Goal: Information Seeking & Learning: Learn about a topic

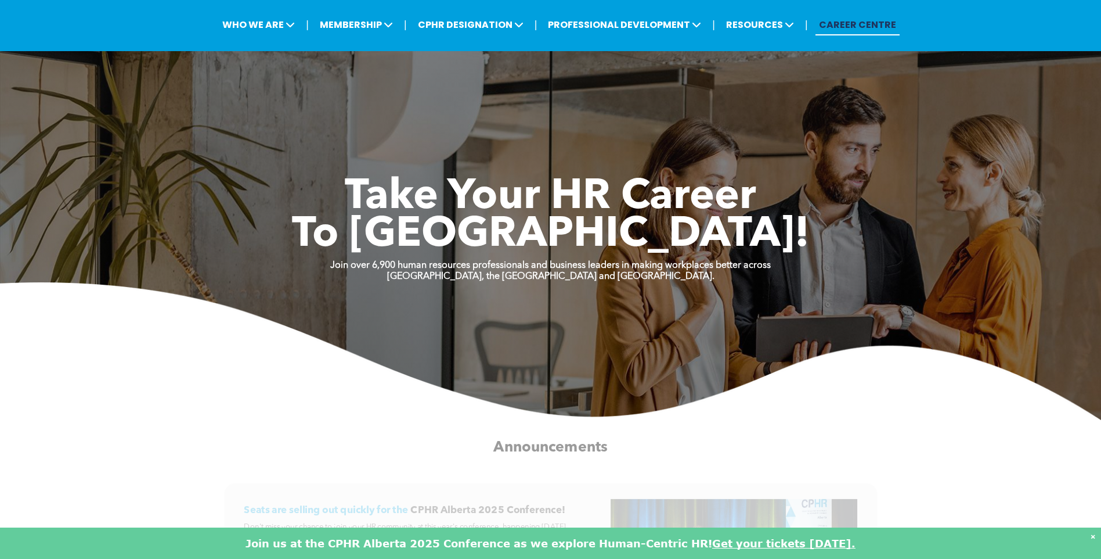
scroll to position [290, 0]
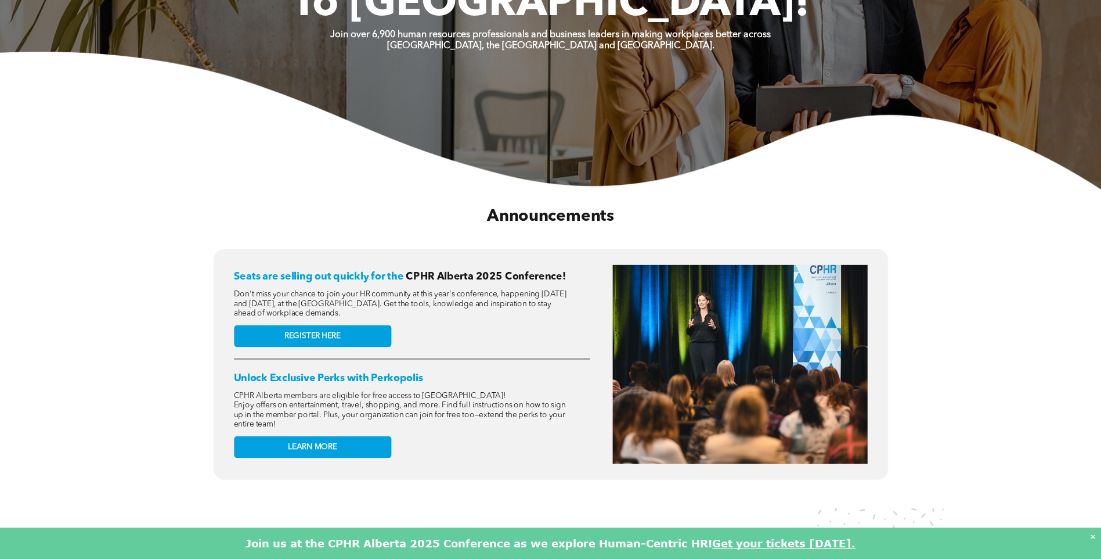
drag, startPoint x: 310, startPoint y: 273, endPoint x: 553, endPoint y: 315, distance: 246.2
click at [553, 315] on div "Seats are selling out quickly for the CPHR Alberta 2025 Conference! Don't miss …" at bounding box center [412, 364] width 356 height 199
drag, startPoint x: 553, startPoint y: 315, endPoint x: 495, endPoint y: 364, distance: 76.2
click at [496, 372] on h2 "Unlock Exclusive Perks with Perkopolis" at bounding box center [412, 378] width 356 height 12
click at [341, 327] on link "REGISTER HERE" at bounding box center [312, 336] width 157 height 22
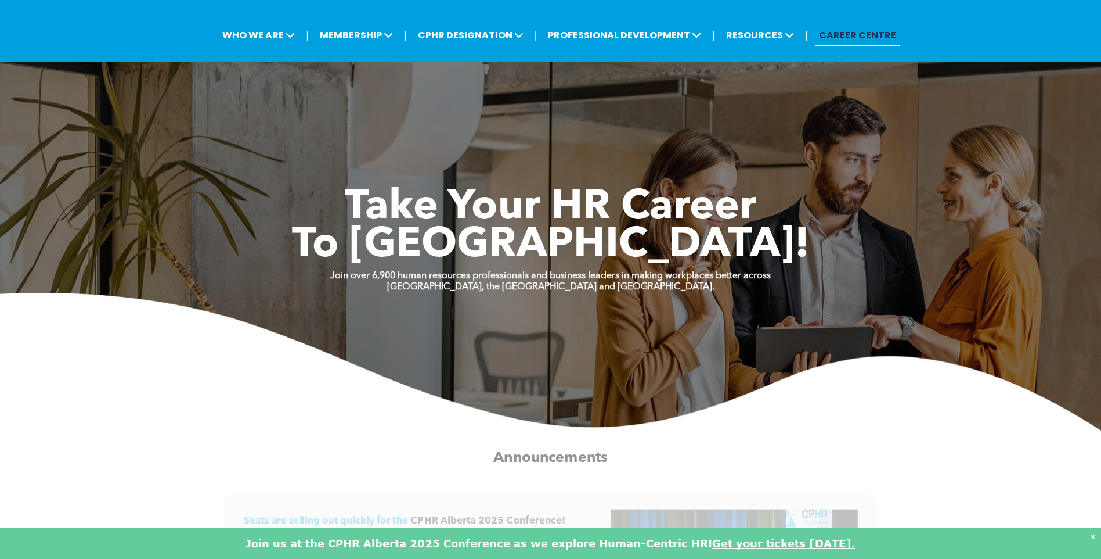
scroll to position [0, 0]
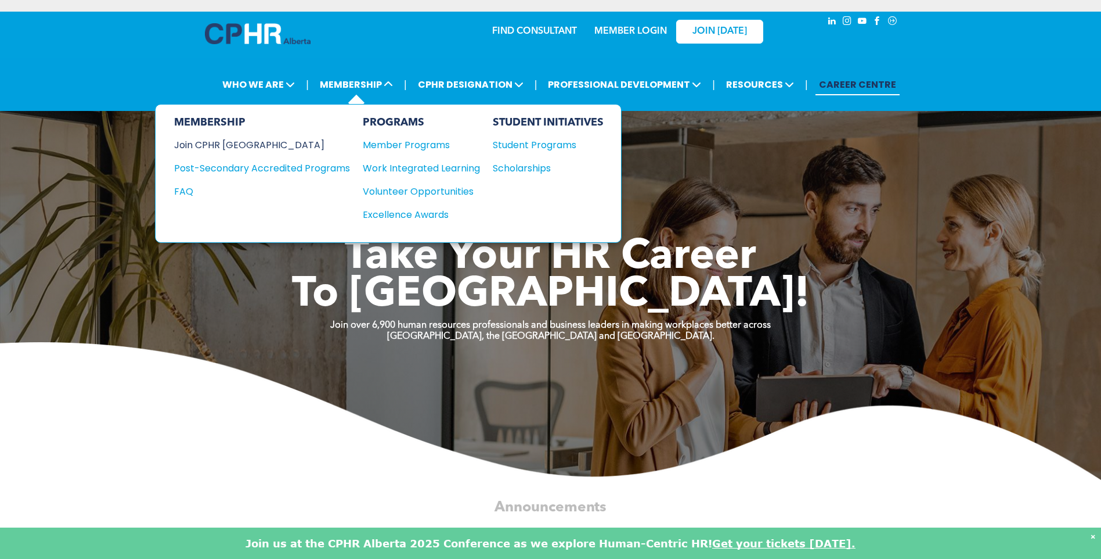
click at [189, 145] on div "Join CPHR [GEOGRAPHIC_DATA]" at bounding box center [253, 145] width 159 height 15
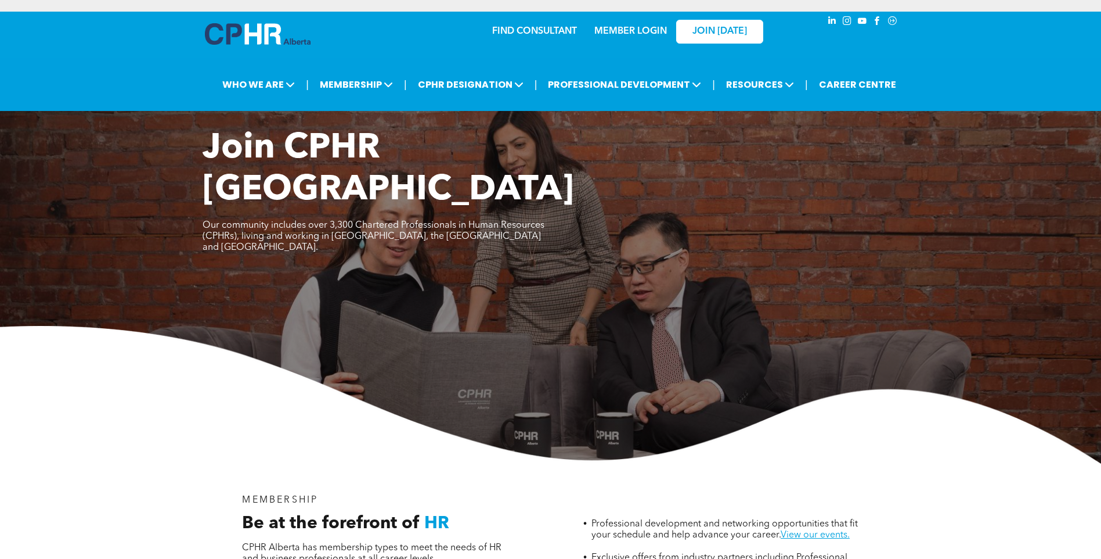
scroll to position [174, 0]
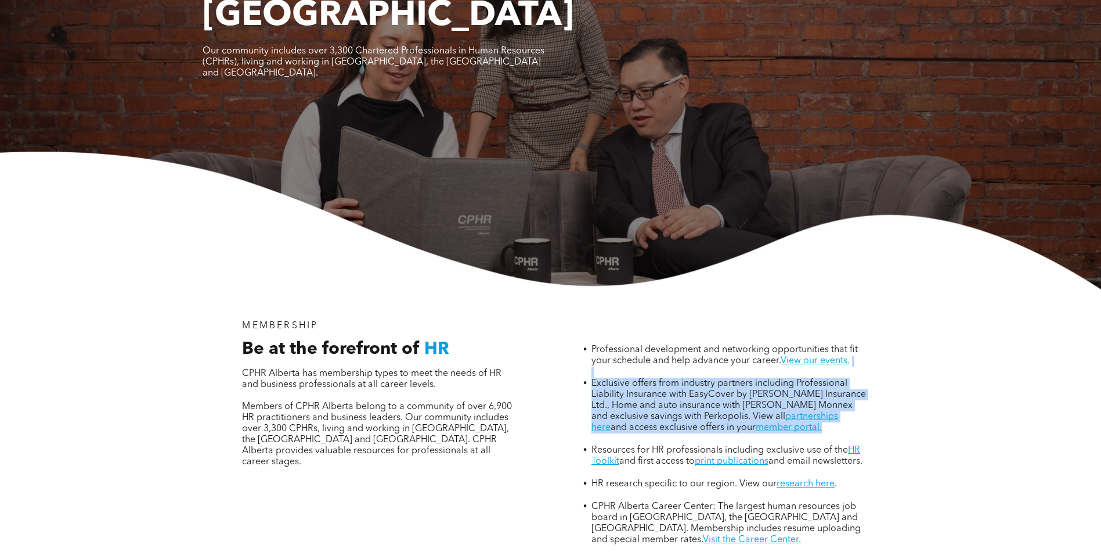
drag, startPoint x: 721, startPoint y: 324, endPoint x: 899, endPoint y: 376, distance: 186.1
click at [899, 376] on div "MEMBERSHIP Be at the forefront of HR CPHR Alberta has membership types to meet …" at bounding box center [550, 466] width 1101 height 354
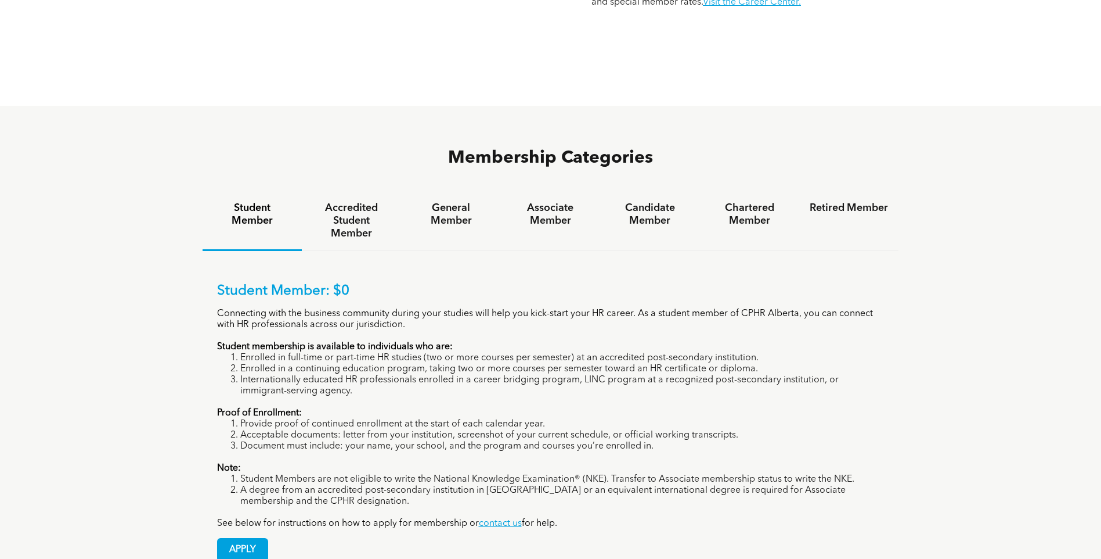
scroll to position [779, 0]
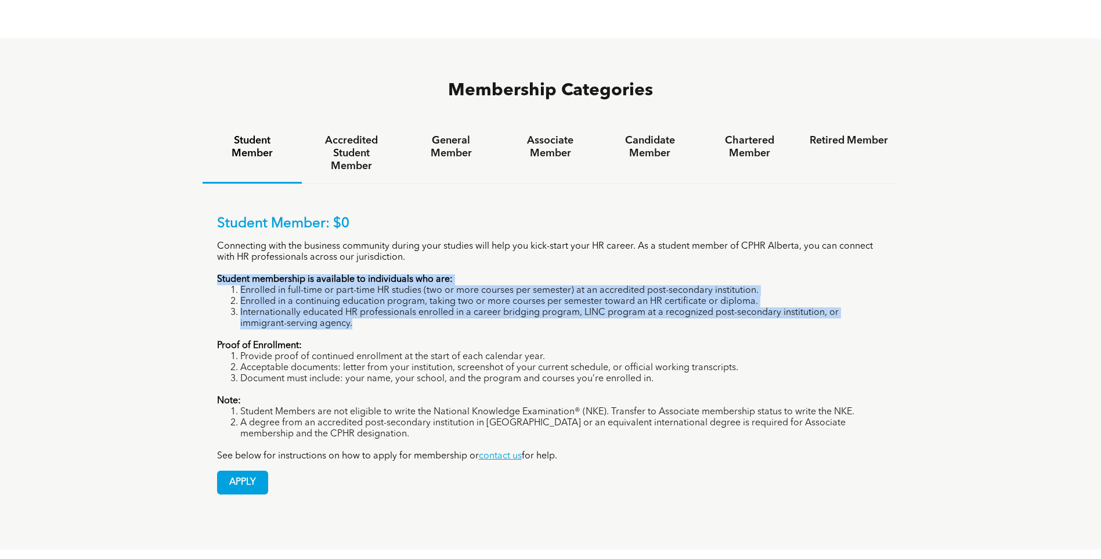
drag, startPoint x: 214, startPoint y: 235, endPoint x: 503, endPoint y: 276, distance: 292.7
click at [503, 276] on div "Student Member: $0 Connecting with the business community during your studies w…" at bounding box center [551, 345] width 697 height 325
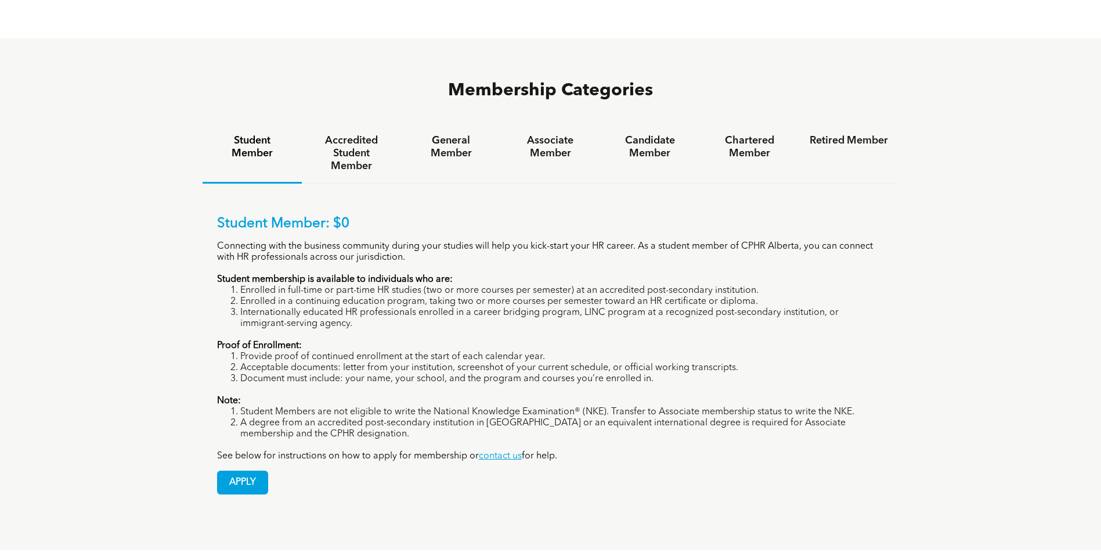
drag, startPoint x: 503, startPoint y: 276, endPoint x: 428, endPoint y: 297, distance: 77.6
click at [428, 340] on p "Proof of Enrollment:" at bounding box center [551, 345] width 668 height 11
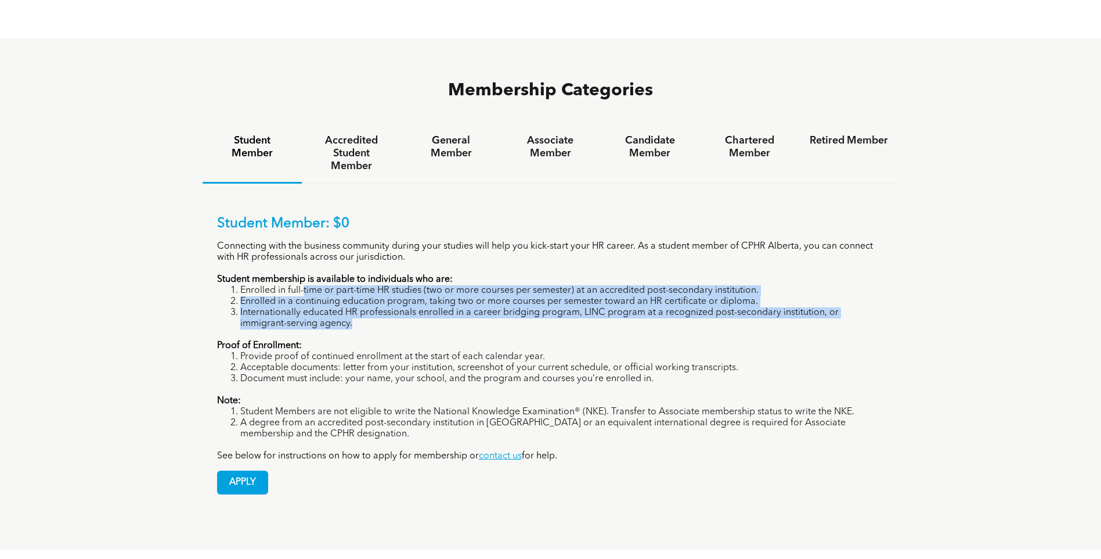
drag, startPoint x: 323, startPoint y: 245, endPoint x: 876, endPoint y: 282, distance: 554.5
click at [876, 285] on ol "Enrolled in full-time or part-time HR studies (two or more courses per semester…" at bounding box center [551, 307] width 668 height 44
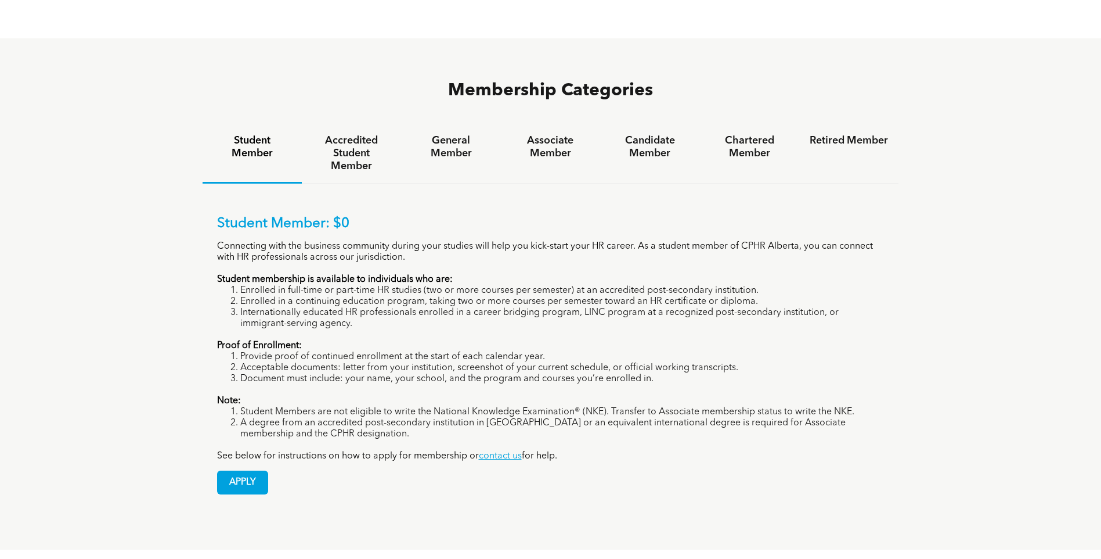
drag, startPoint x: 876, startPoint y: 282, endPoint x: 857, endPoint y: 332, distance: 53.5
click at [857, 373] on li "Document must include: your name, your school, and the program and courses you’…" at bounding box center [562, 378] width 644 height 11
click at [428, 134] on h4 "General Member" at bounding box center [451, 147] width 78 height 26
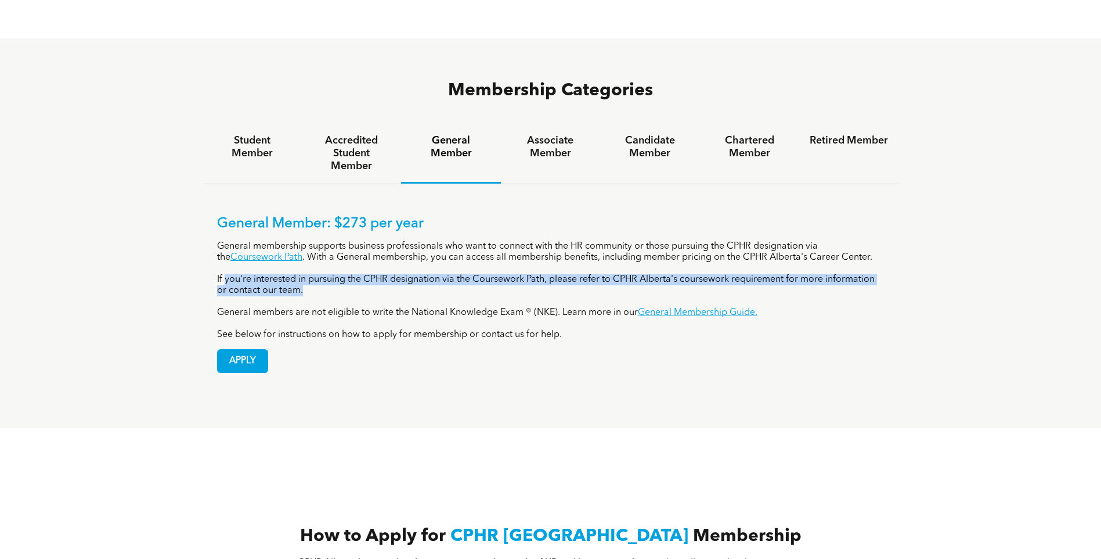
drag, startPoint x: 224, startPoint y: 237, endPoint x: 902, endPoint y: 241, distance: 677.6
click at [902, 241] on div "Membership Categories Student Member Accredited Student Member General Member A…" at bounding box center [550, 233] width 1101 height 390
drag, startPoint x: 902, startPoint y: 241, endPoint x: 939, endPoint y: 305, distance: 74.2
click at [939, 304] on div "Membership Categories Student Member Accredited Student Member General Member A…" at bounding box center [550, 233] width 1101 height 390
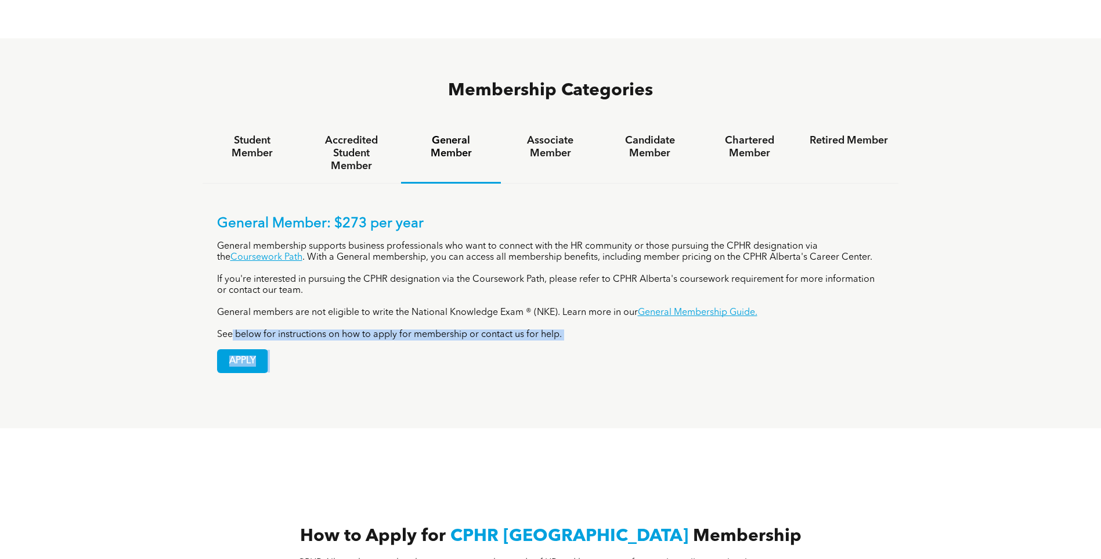
drag, startPoint x: 232, startPoint y: 286, endPoint x: 555, endPoint y: 312, distance: 324.4
click at [555, 312] on div "General Member: $273 per year General membership supports business professional…" at bounding box center [551, 293] width 668 height 157
drag, startPoint x: 555, startPoint y: 312, endPoint x: 624, endPoint y: 369, distance: 89.4
click at [622, 369] on div "Membership Categories Student Member Accredited Student Member General Member A…" at bounding box center [550, 233] width 1101 height 390
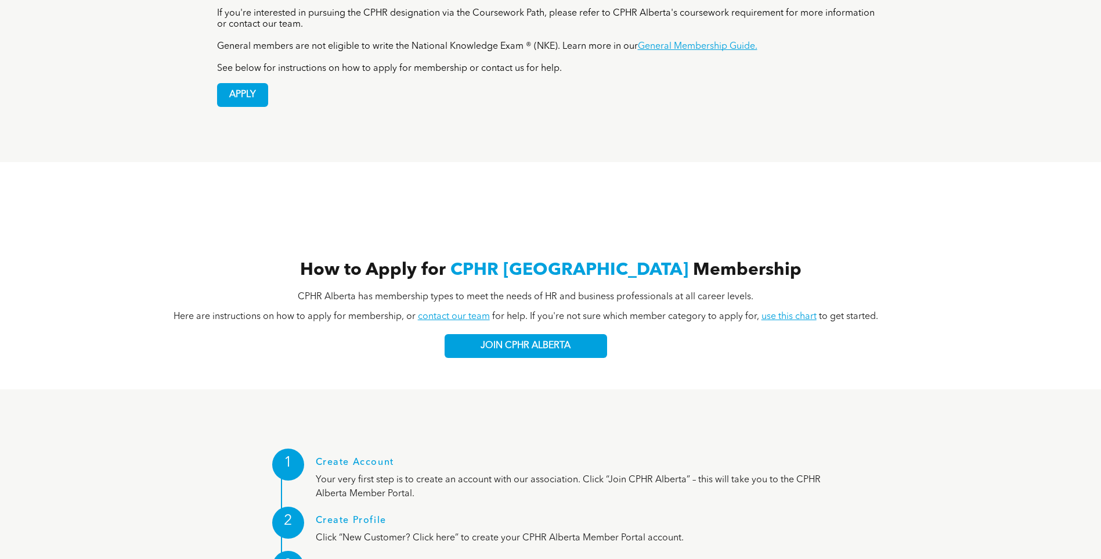
scroll to position [1069, 0]
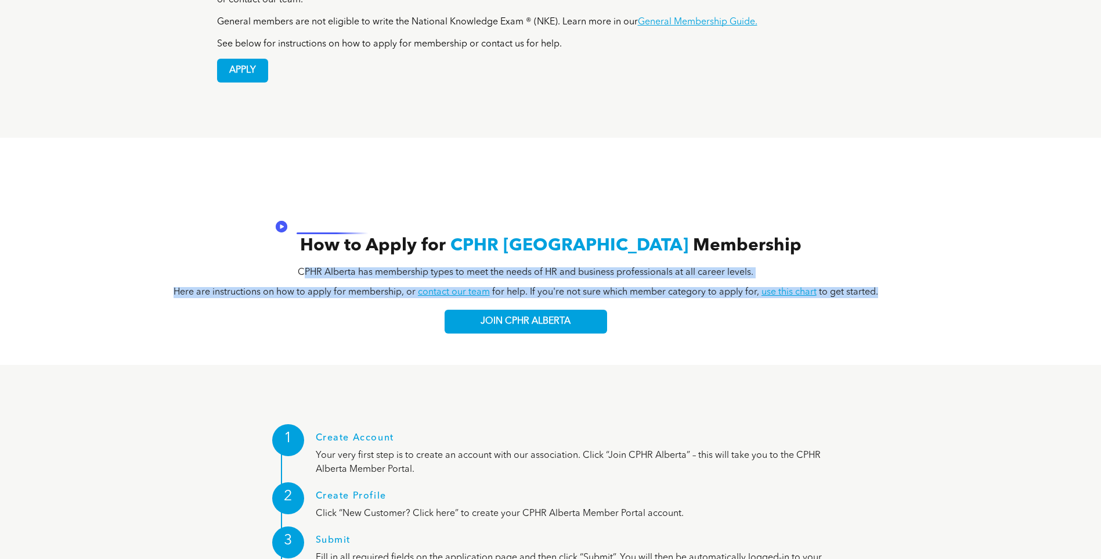
drag, startPoint x: 363, startPoint y: 226, endPoint x: 970, endPoint y: 247, distance: 607.1
click at [970, 258] on div "CPHR Alberta has membership types to meet the needs of HR and business professi…" at bounding box center [550, 295] width 995 height 75
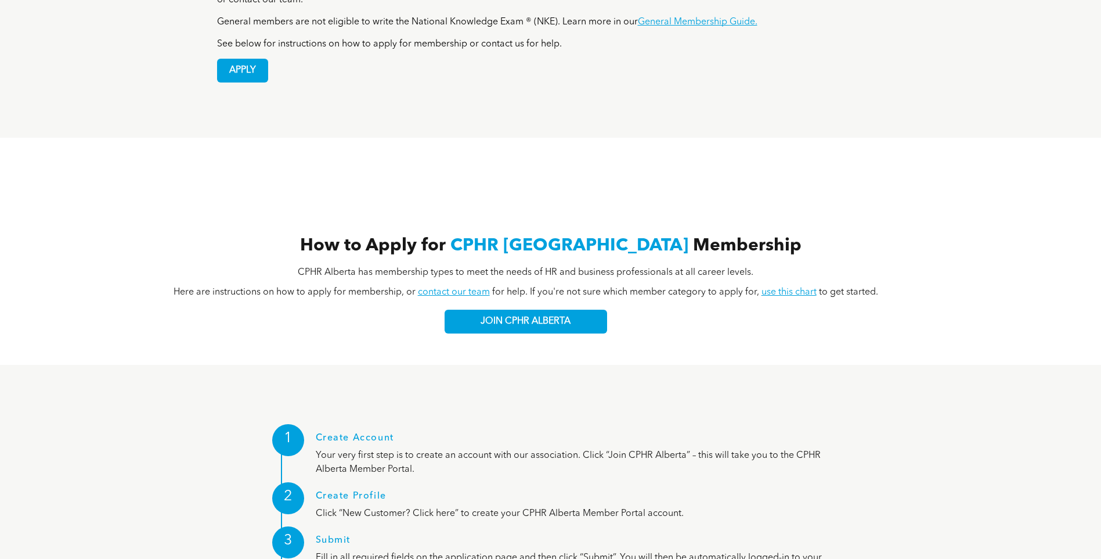
drag, startPoint x: 970, startPoint y: 247, endPoint x: 952, endPoint y: 365, distance: 119.1
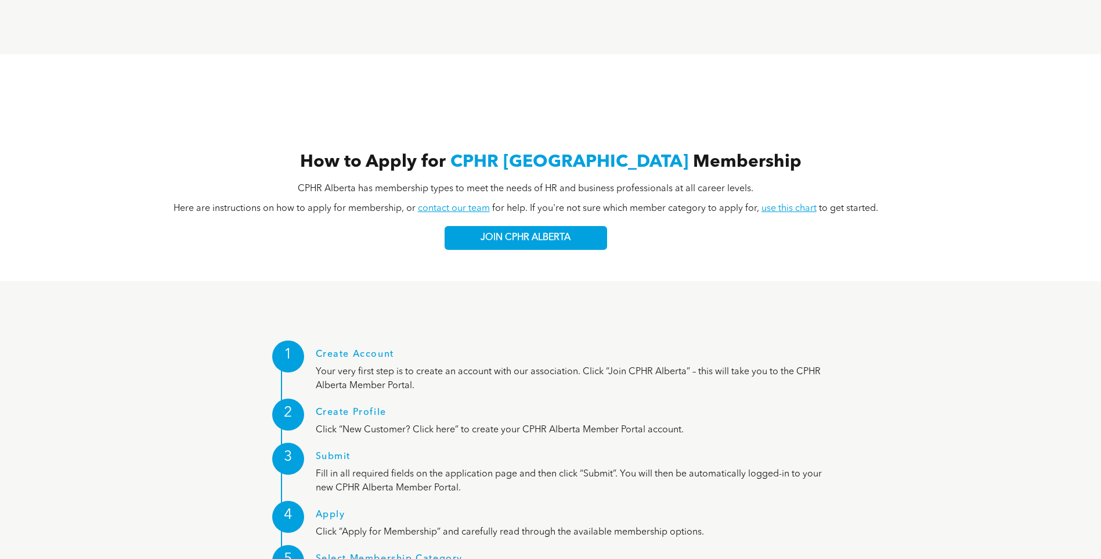
scroll to position [1301, 0]
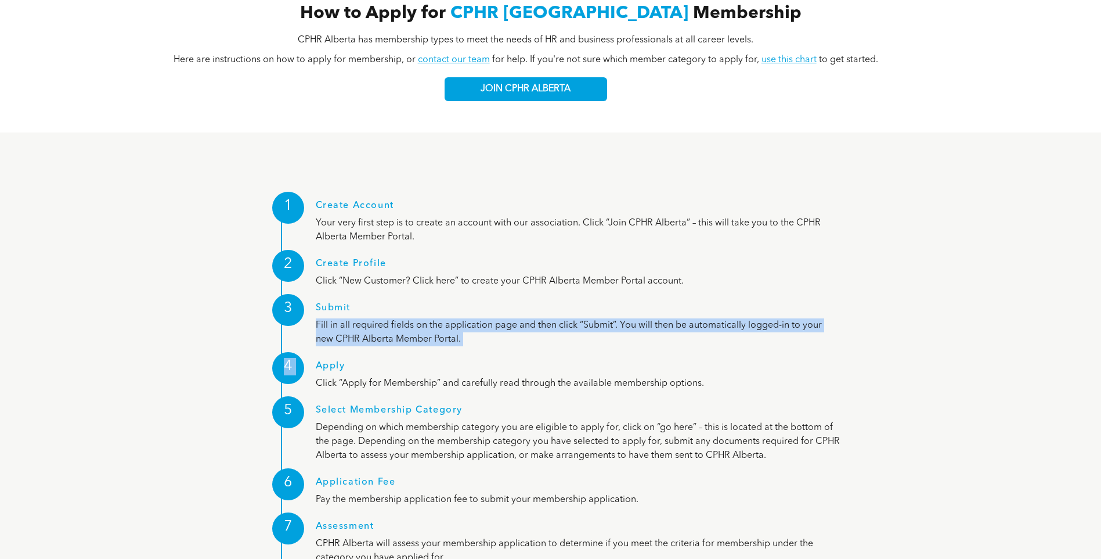
drag, startPoint x: 585, startPoint y: 284, endPoint x: 631, endPoint y: 300, distance: 48.5
click at [631, 300] on div "1 Create Account Your very first step is to create an account with our associat…" at bounding box center [551, 447] width 610 height 523
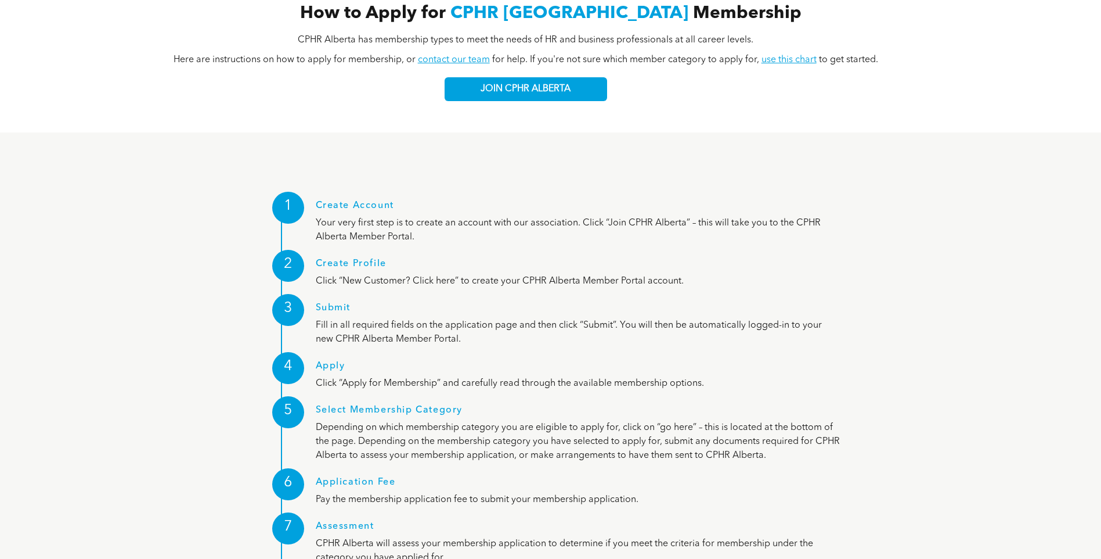
drag, startPoint x: 631, startPoint y: 300, endPoint x: 657, endPoint y: 322, distance: 34.2
click at [657, 361] on h1 "Apply" at bounding box center [578, 369] width 525 height 16
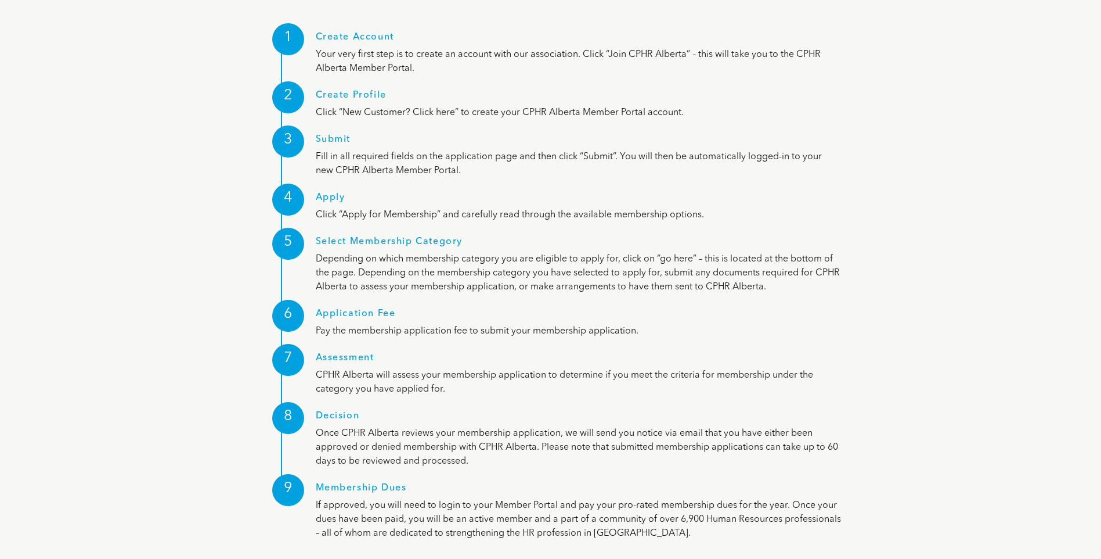
scroll to position [1475, 0]
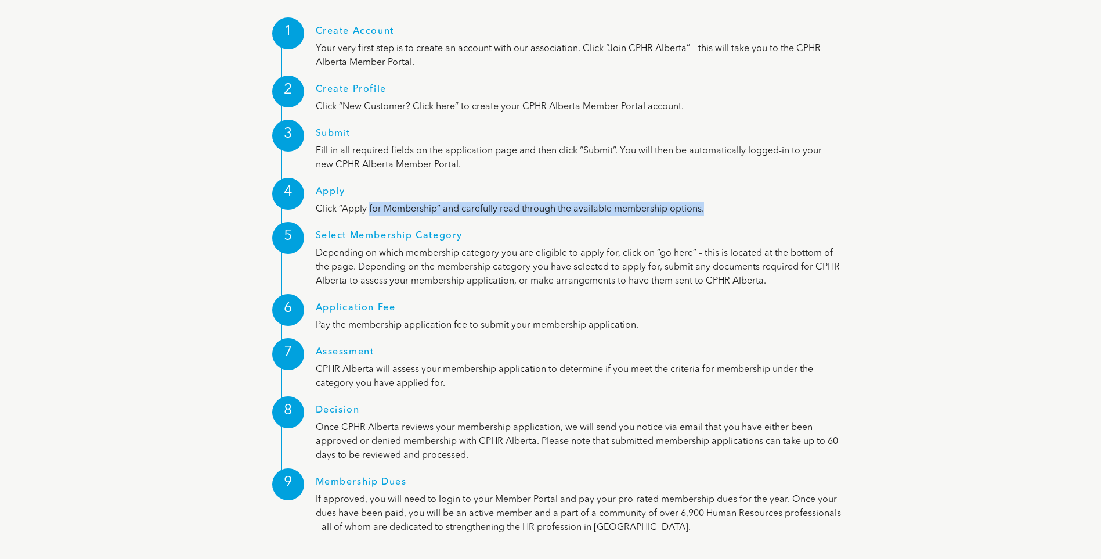
drag, startPoint x: 523, startPoint y: 157, endPoint x: 712, endPoint y: 161, distance: 188.7
click at [712, 202] on p "Click “Apply for Membership” and carefully read through the available membershi…" at bounding box center [578, 209] width 525 height 14
drag, startPoint x: 712, startPoint y: 161, endPoint x: 717, endPoint y: 214, distance: 53.1
click at [717, 246] on p "Depending on which membership category you are eligible to apply for, click on …" at bounding box center [578, 267] width 525 height 42
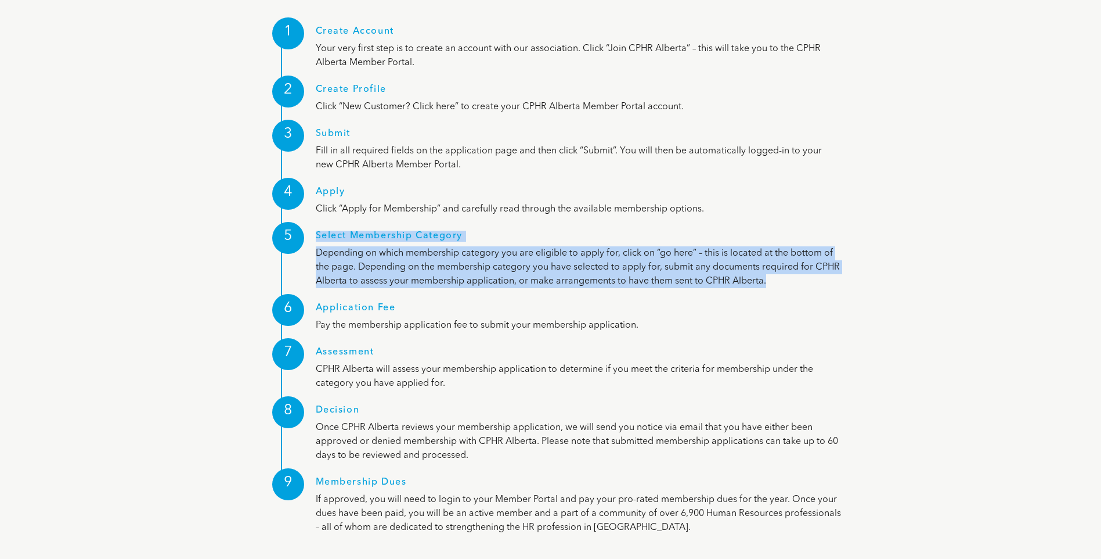
drag, startPoint x: 318, startPoint y: 212, endPoint x: 802, endPoint y: 239, distance: 484.9
click at [802, 239] on div "5 Select Membership Category Depending on which membership category you are eli…" at bounding box center [551, 252] width 581 height 72
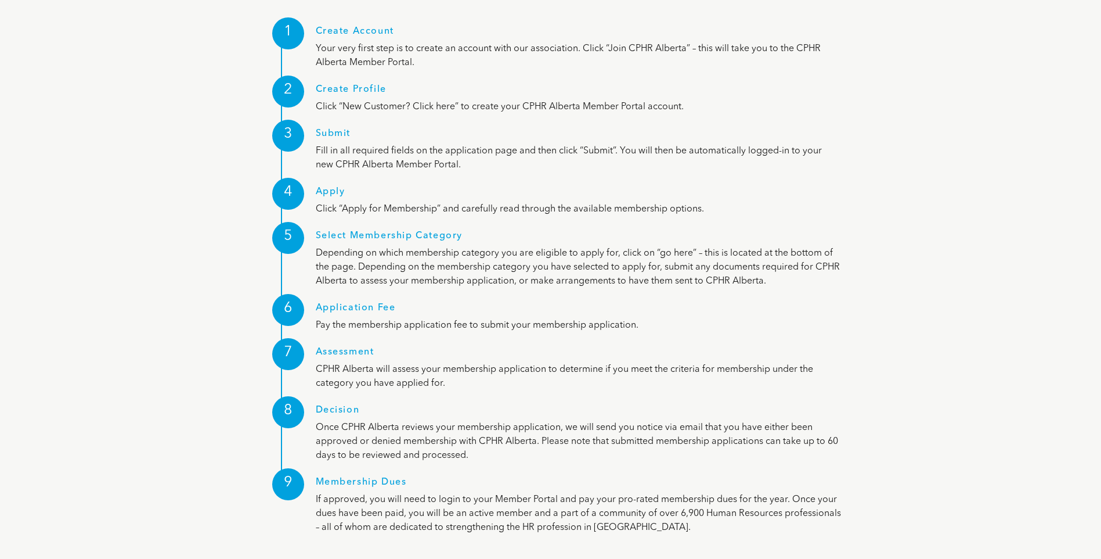
drag, startPoint x: 802, startPoint y: 239, endPoint x: 807, endPoint y: 282, distance: 43.8
click at [807, 318] on p "Pay the membership application fee to submit your membership application." at bounding box center [578, 325] width 525 height 14
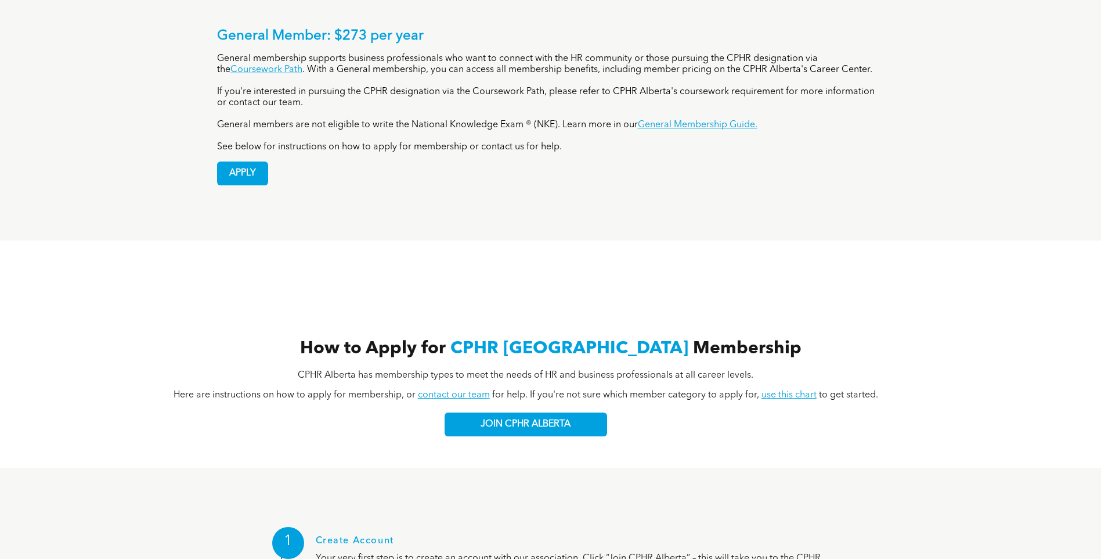
scroll to position [721, 0]
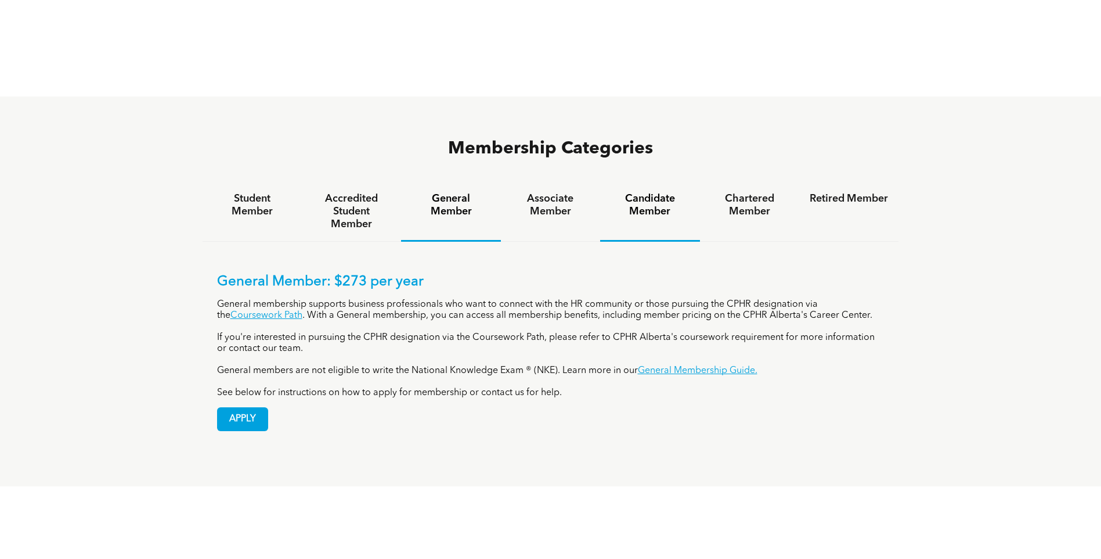
click at [635, 192] on h4 "Candidate Member" at bounding box center [650, 205] width 78 height 26
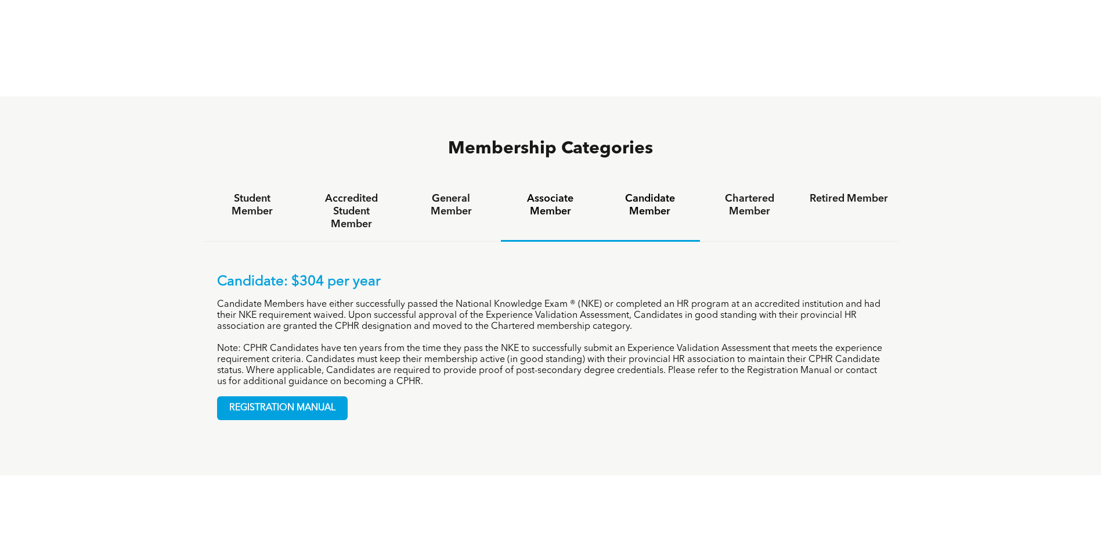
click at [535, 192] on h4 "Associate Member" at bounding box center [550, 205] width 78 height 26
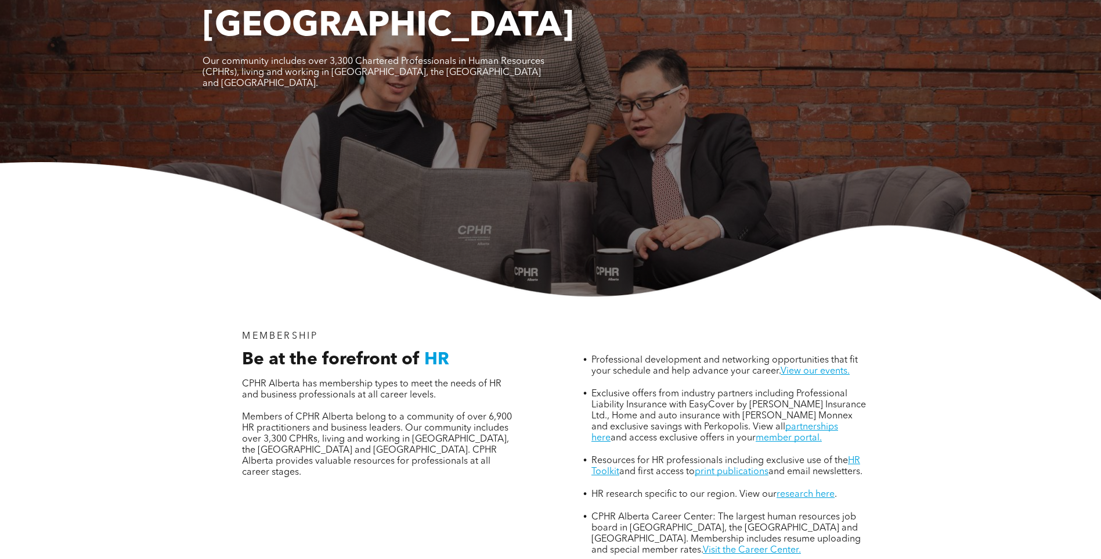
scroll to position [0, 0]
